Goal: Transaction & Acquisition: Purchase product/service

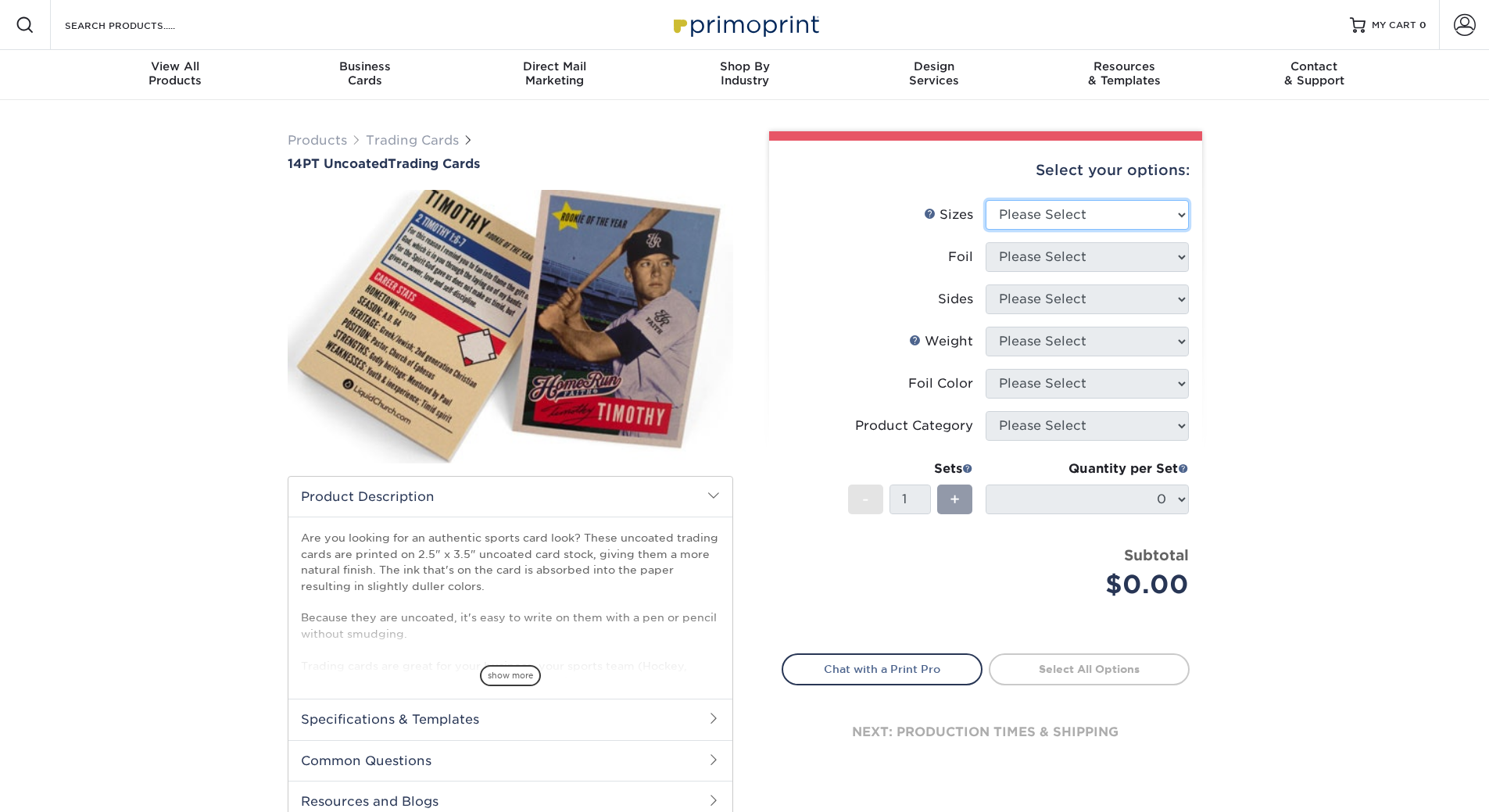
click at [1020, 214] on select "Please Select 2.5" x 3.5"" at bounding box center [1087, 215] width 203 height 30
select select "2.50x3.50"
click at [986, 200] on select "Please Select 2.5" x 3.5"" at bounding box center [1087, 215] width 203 height 30
click at [1144, 265] on select "Please Select Yes No" at bounding box center [1087, 257] width 203 height 30
select select "0"
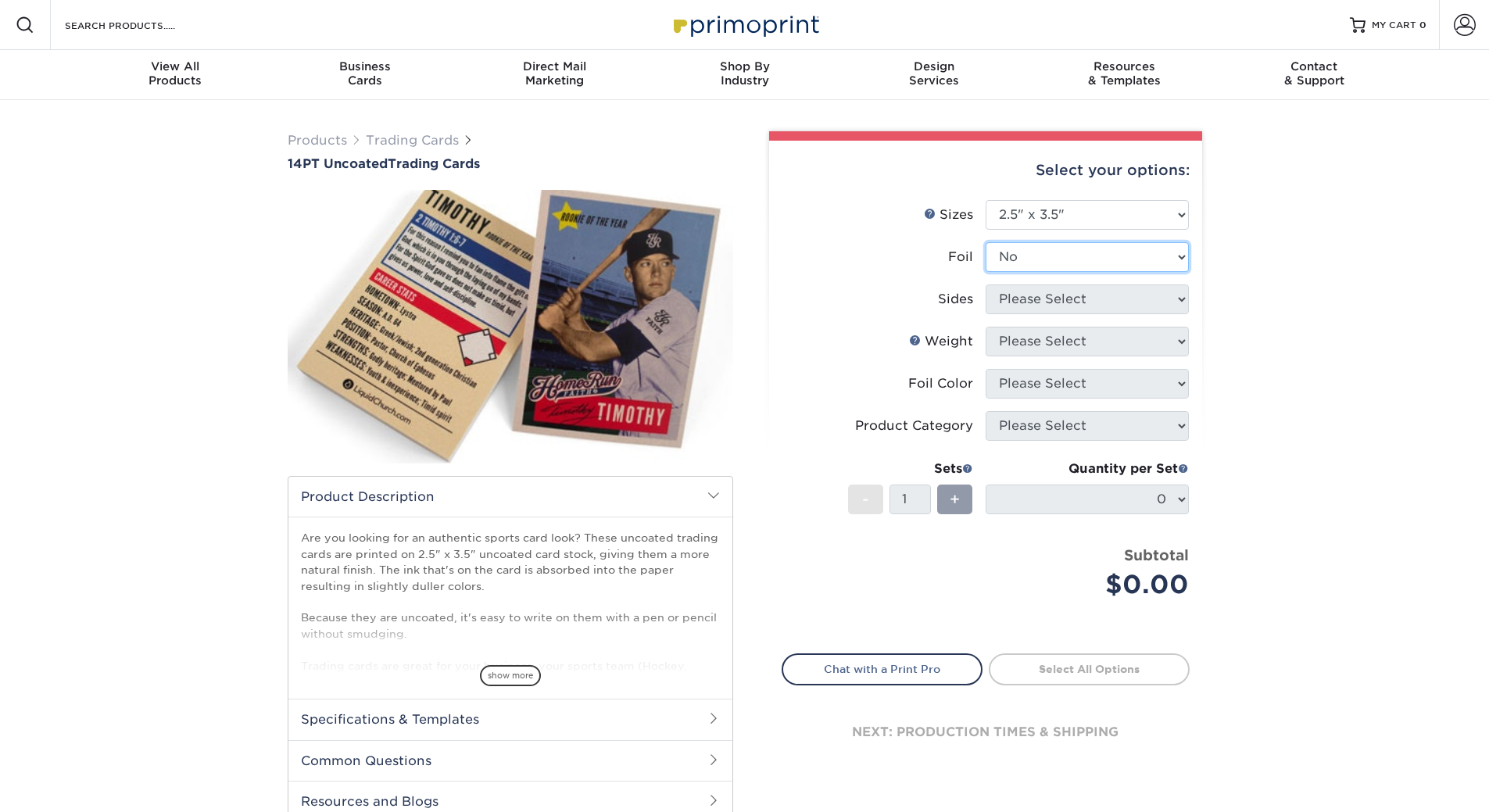
click at [986, 242] on select "Please Select Yes No" at bounding box center [1087, 257] width 203 height 30
click at [1035, 303] on select "Please Select Print Both Sides Print Front Only" at bounding box center [1087, 300] width 203 height 30
select select "13abbda7-1d64-4f25-8bb2-c179b224825d"
click at [986, 285] on select "Please Select Print Both Sides Print Front Only" at bounding box center [1087, 300] width 203 height 30
click at [1062, 347] on form "Sizes Help Sizes Please Select 2.5" x 3.5" Foil Please Select Yes No -" at bounding box center [986, 418] width 408 height 435
